Goal: Check status: Check status

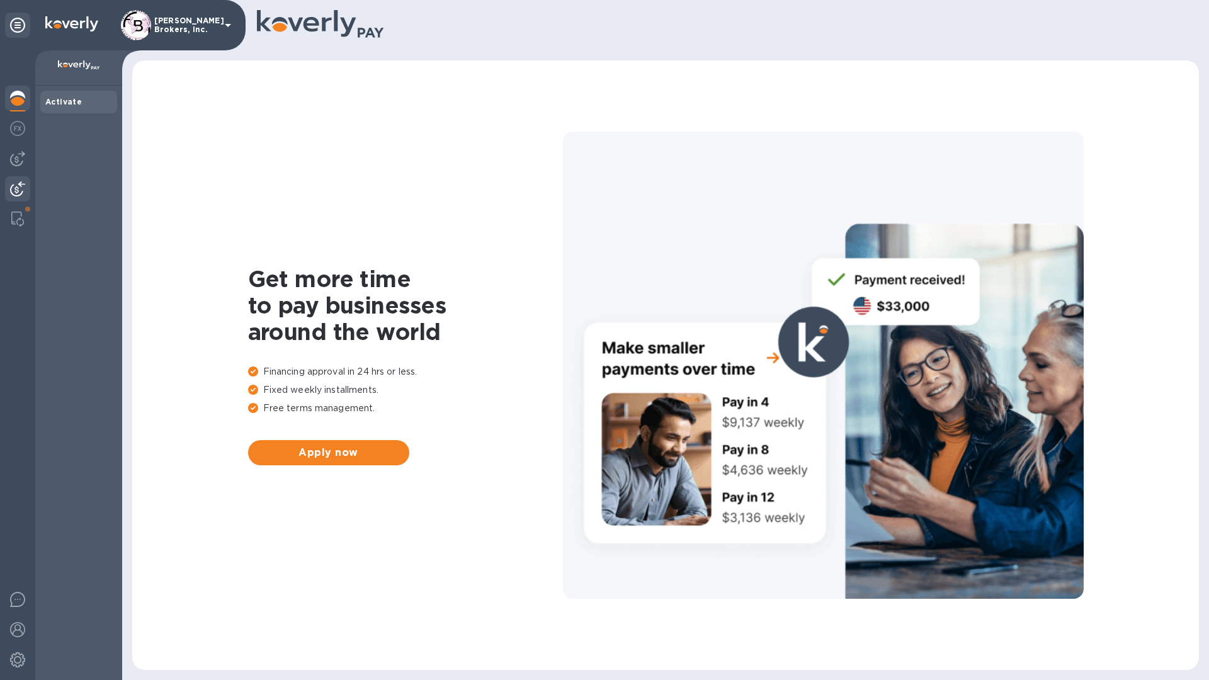
click at [13, 189] on img at bounding box center [17, 188] width 15 height 15
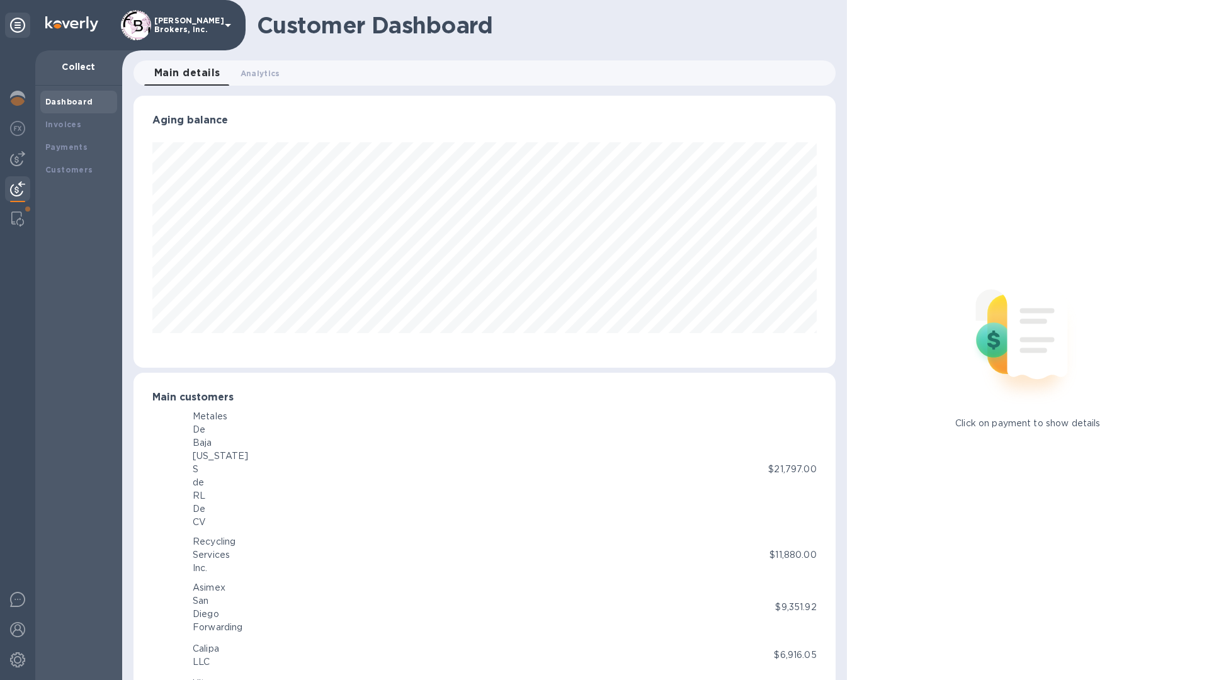
scroll to position [629509, 629084]
click at [58, 146] on b "Payments" at bounding box center [66, 146] width 42 height 9
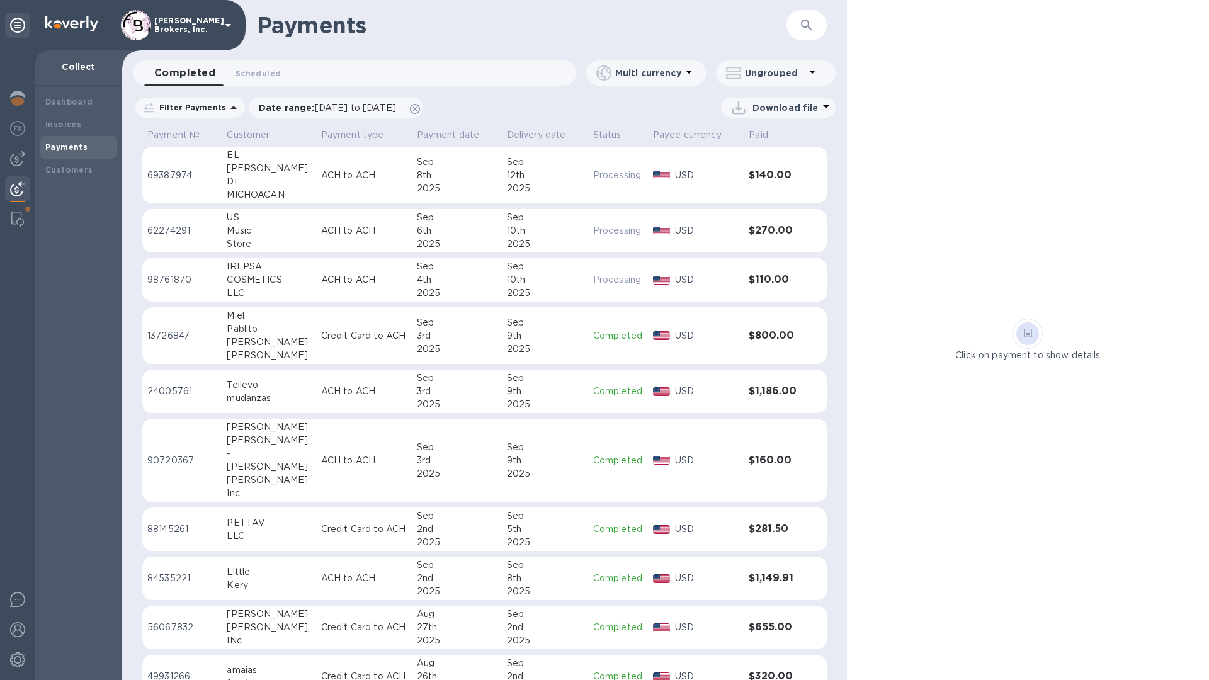
click at [324, 185] on td "ACH to ACH" at bounding box center [364, 175] width 96 height 57
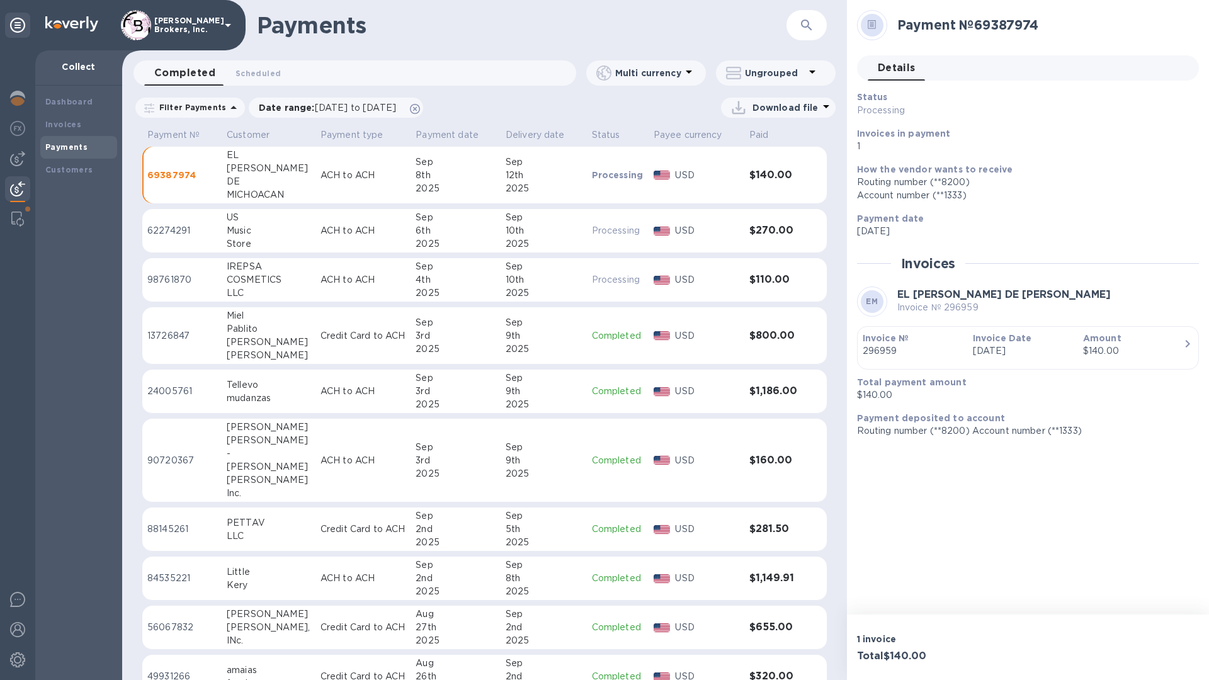
click at [347, 181] on p "ACH to ACH" at bounding box center [363, 175] width 85 height 13
click at [326, 281] on p "ACH to ACH" at bounding box center [363, 279] width 85 height 13
click at [1169, 481] on div "Payment № 98761870 Details 0 Status Processing Invoices in payment 1 How the ve…" at bounding box center [1028, 307] width 362 height 615
click at [1143, 523] on div "Payment № 98761870 Details 0 Status Processing Invoices in payment 1 How the ve…" at bounding box center [1028, 307] width 362 height 615
click at [1098, 544] on div "Payment № 98761870 Details 0 Status Processing Invoices in payment 1 How the ve…" at bounding box center [1028, 307] width 362 height 615
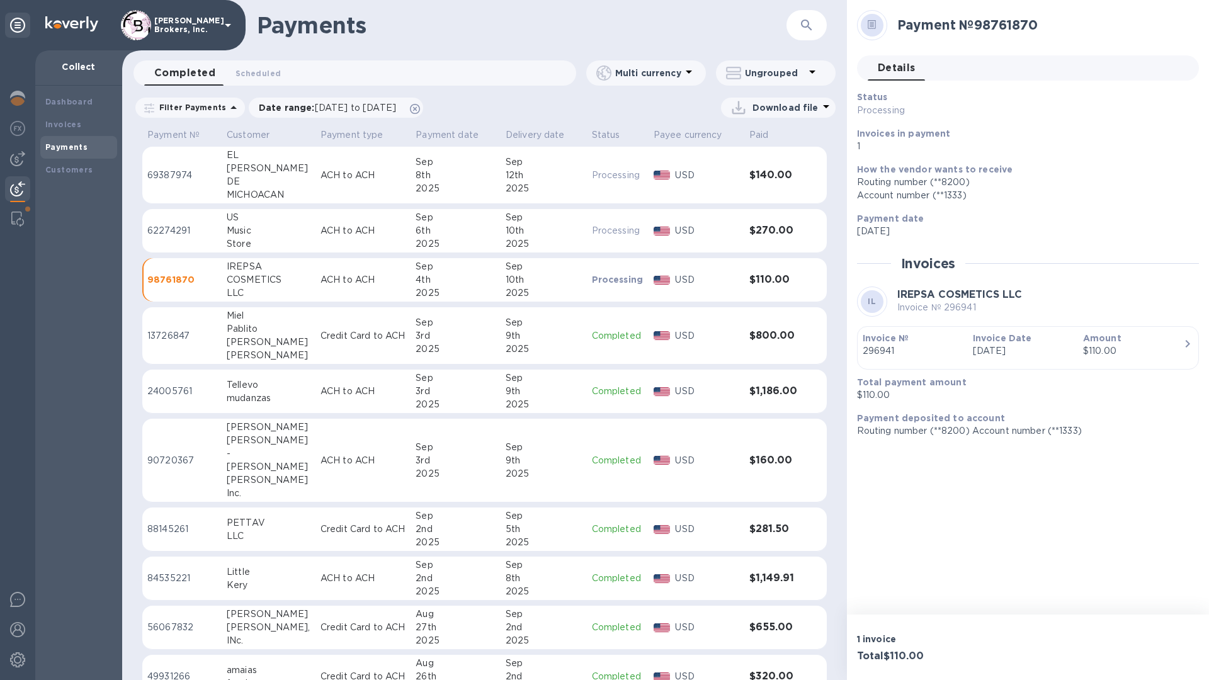
click at [1084, 578] on div "Payment № 98761870 Details 0 Status Processing Invoices in payment 1 How the ve…" at bounding box center [1028, 307] width 362 height 615
click at [1138, 30] on h2 "Payment № 98761870" at bounding box center [1043, 25] width 292 height 16
drag, startPoint x: 1161, startPoint y: 13, endPoint x: 1159, endPoint y: 60, distance: 47.9
click at [1159, 60] on div "Payment № 98761870 Details 0 Status Processing Invoices in payment 1 How the ve…" at bounding box center [1028, 224] width 342 height 428
drag, startPoint x: 52, startPoint y: 340, endPoint x: 30, endPoint y: 235, distance: 107.5
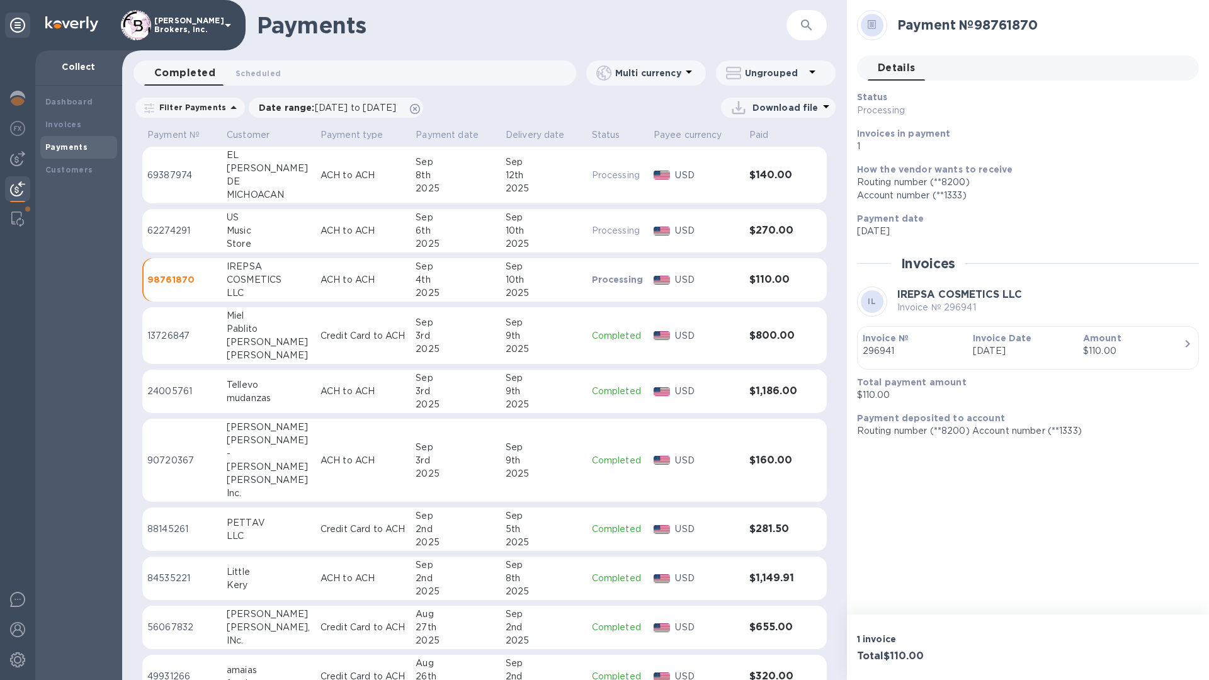
click at [51, 332] on div "Dashboard Invoices Payments Customers" at bounding box center [78, 383] width 87 height 595
drag, startPoint x: 58, startPoint y: 535, endPoint x: 50, endPoint y: 533, distance: 8.3
click at [50, 535] on div "Dashboard Invoices Payments Customers" at bounding box center [78, 383] width 87 height 595
click at [49, 533] on div "Dashboard Invoices Payments Customers" at bounding box center [78, 383] width 87 height 595
click at [1188, 50] on div "Payment № 98761870" at bounding box center [1028, 32] width 342 height 45
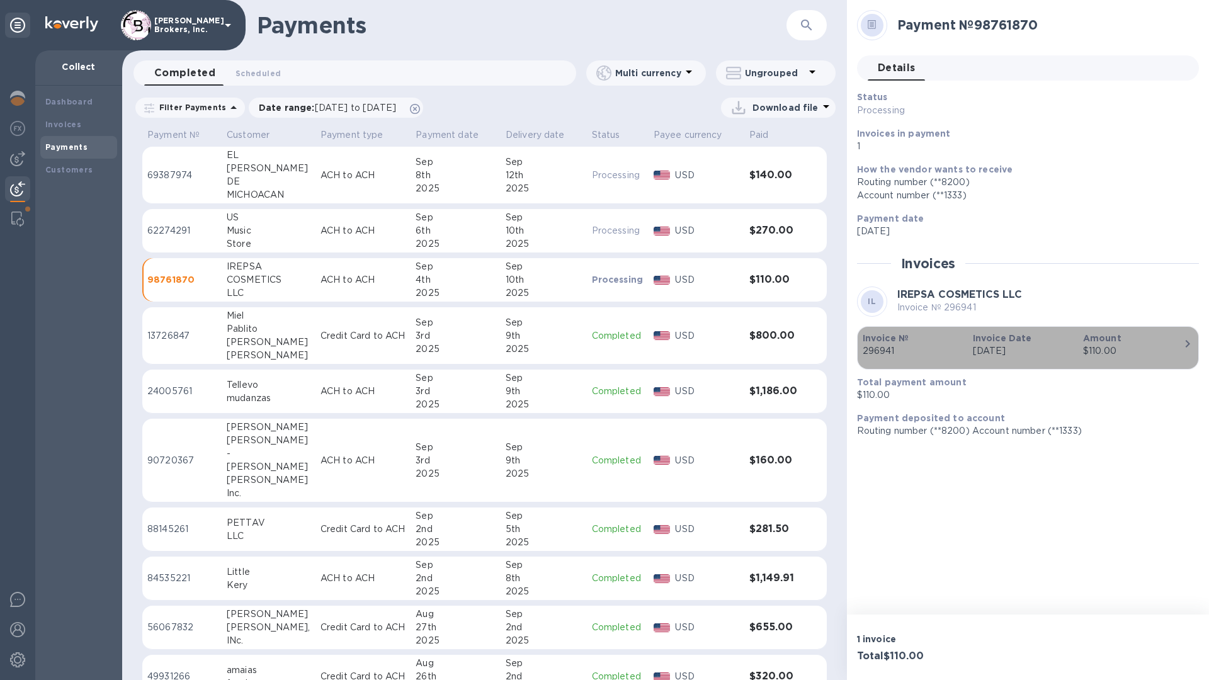
click at [1092, 343] on b "Amount" at bounding box center [1102, 338] width 38 height 10
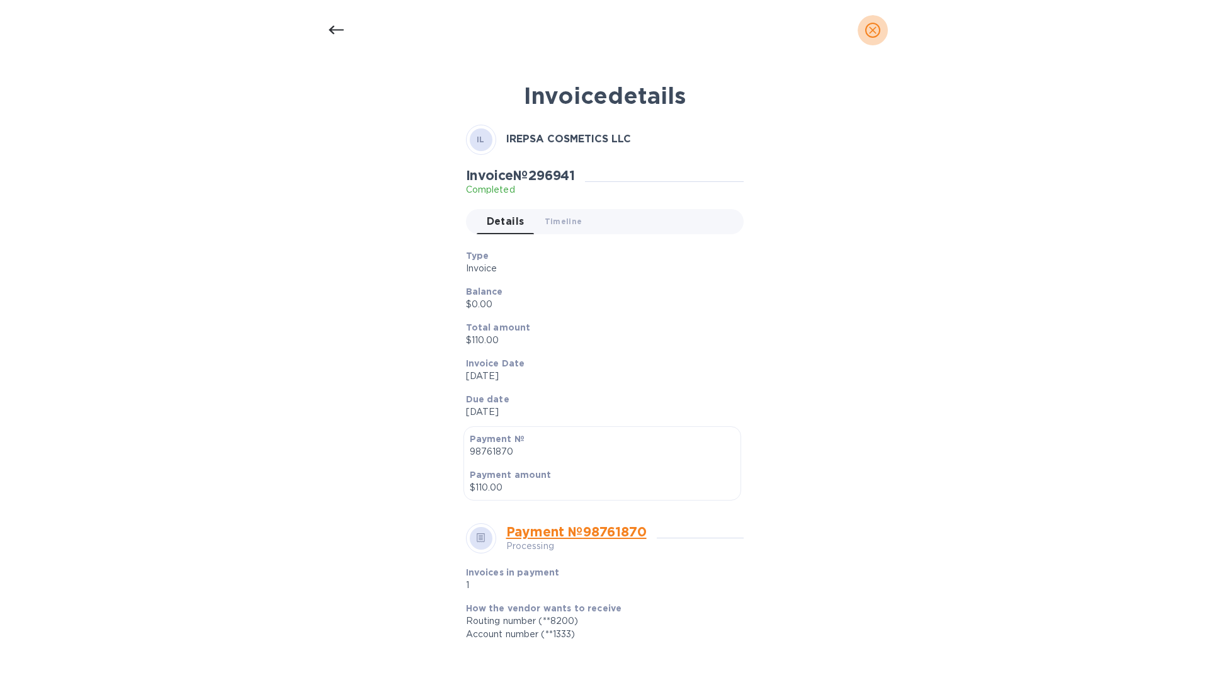
click at [872, 31] on icon "close" at bounding box center [873, 30] width 8 height 8
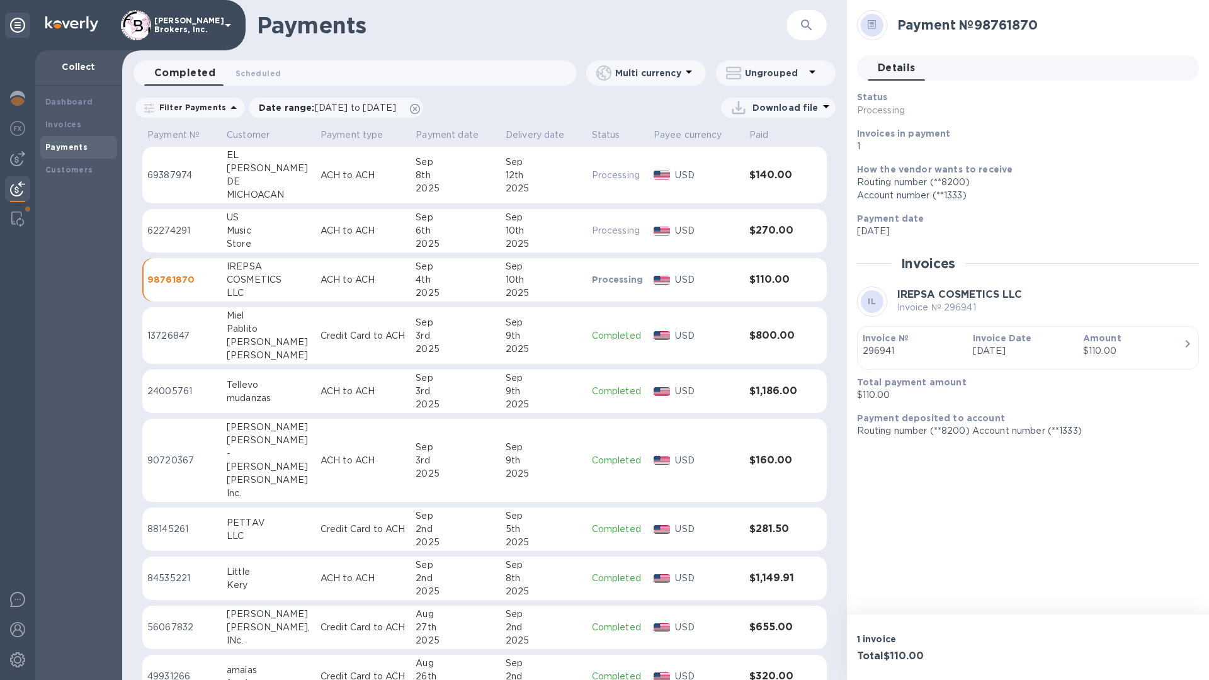
click at [1176, 3] on div "Payment № 98761870 Details 0 Status Processing Invoices in payment 1 How the ve…" at bounding box center [1028, 307] width 362 height 615
click at [1192, 132] on div "Status Processing Invoices in payment 1" at bounding box center [1023, 122] width 342 height 72
